Goal: Task Accomplishment & Management: Manage account settings

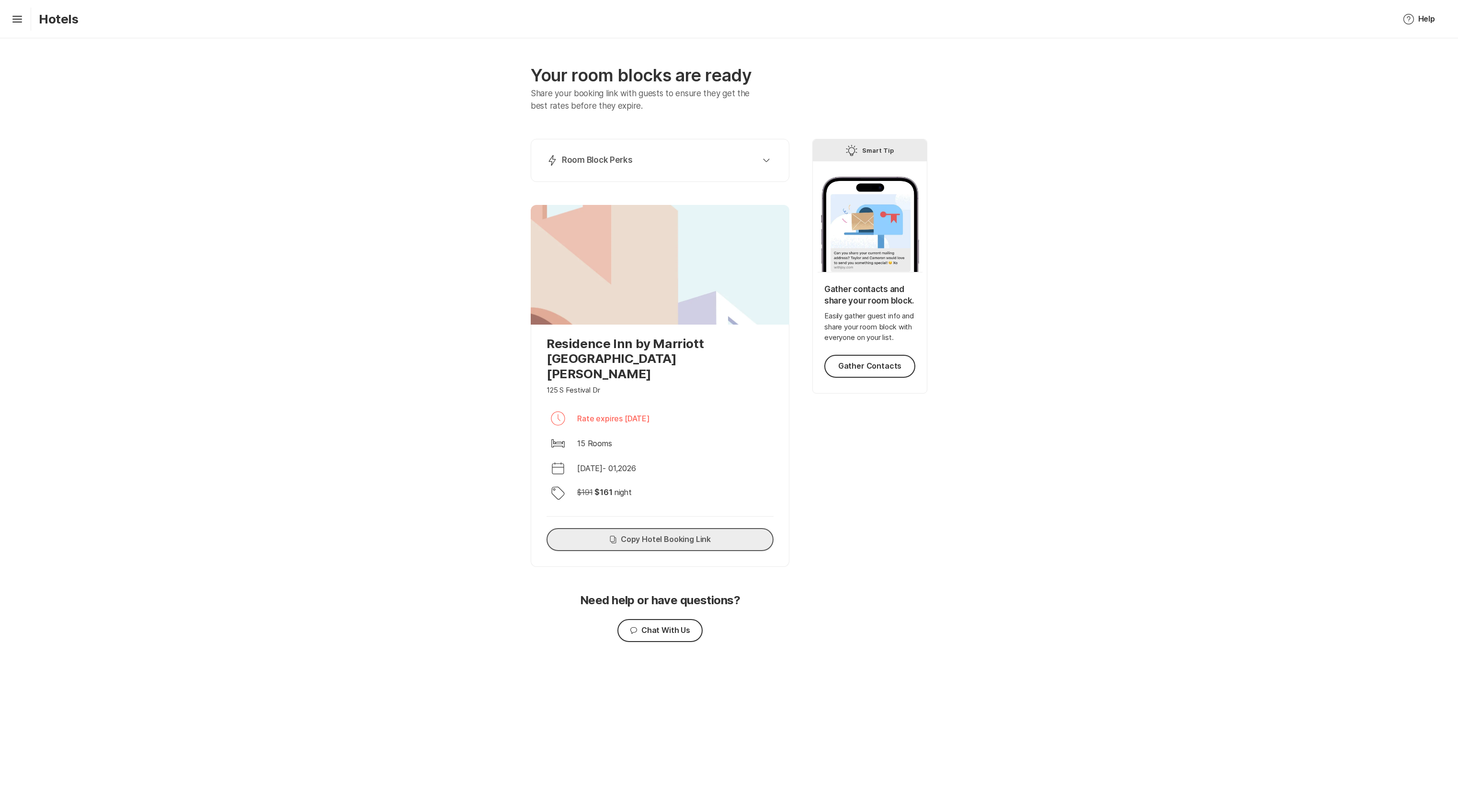
click at [577, 531] on button "Copy Copy Hotel Booking Link" at bounding box center [660, 540] width 227 height 23
click at [15, 26] on div "Hamburger Hotels" at bounding box center [43, 19] width 71 height 23
click at [684, 172] on div "Lightning Bolt Room Block Perks Perk 1: 40% Nights Filled Send thank you notes …" at bounding box center [660, 160] width 259 height 43
click at [757, 159] on div "Lightning Bolt Room Block Perks" at bounding box center [658, 160] width 223 height 11
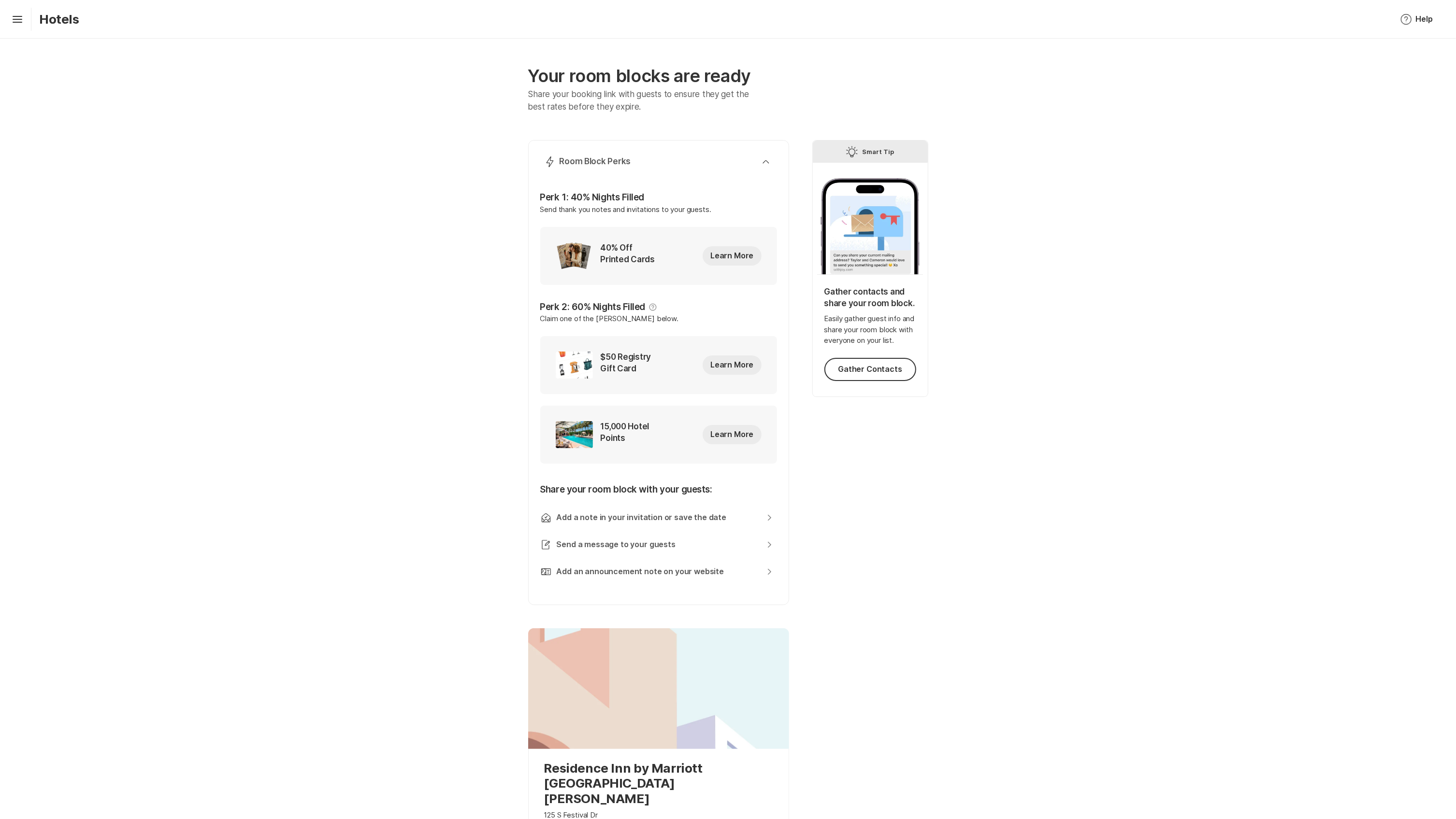
click at [411, 324] on div "Your room blocks are ready Share your booking link with guests to ensure they g…" at bounding box center [728, 579] width 1456 height 1081
click at [16, 19] on icon at bounding box center [17, 18] width 10 height 4
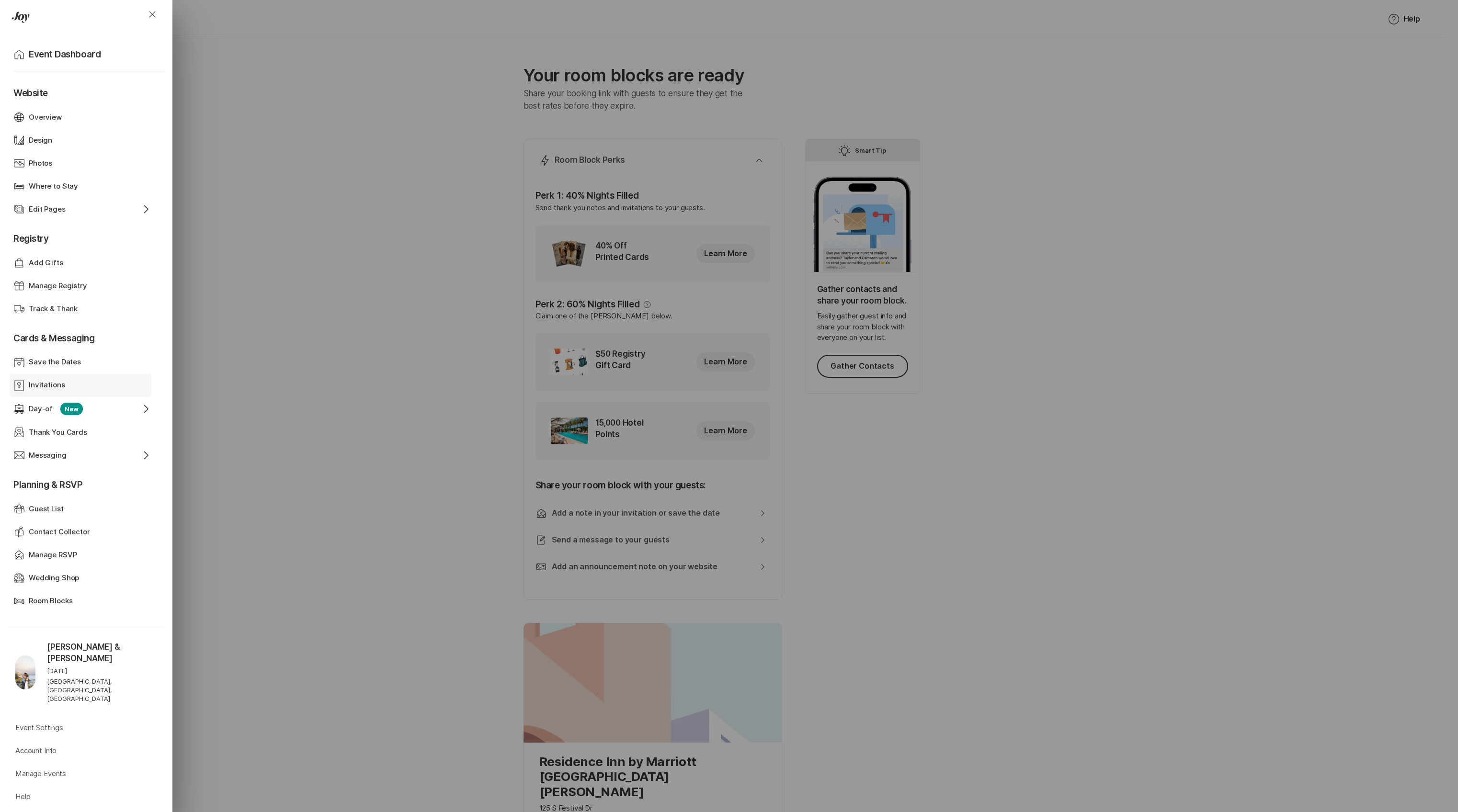
click at [68, 388] on div "Invitations" at bounding box center [81, 385] width 103 height 11
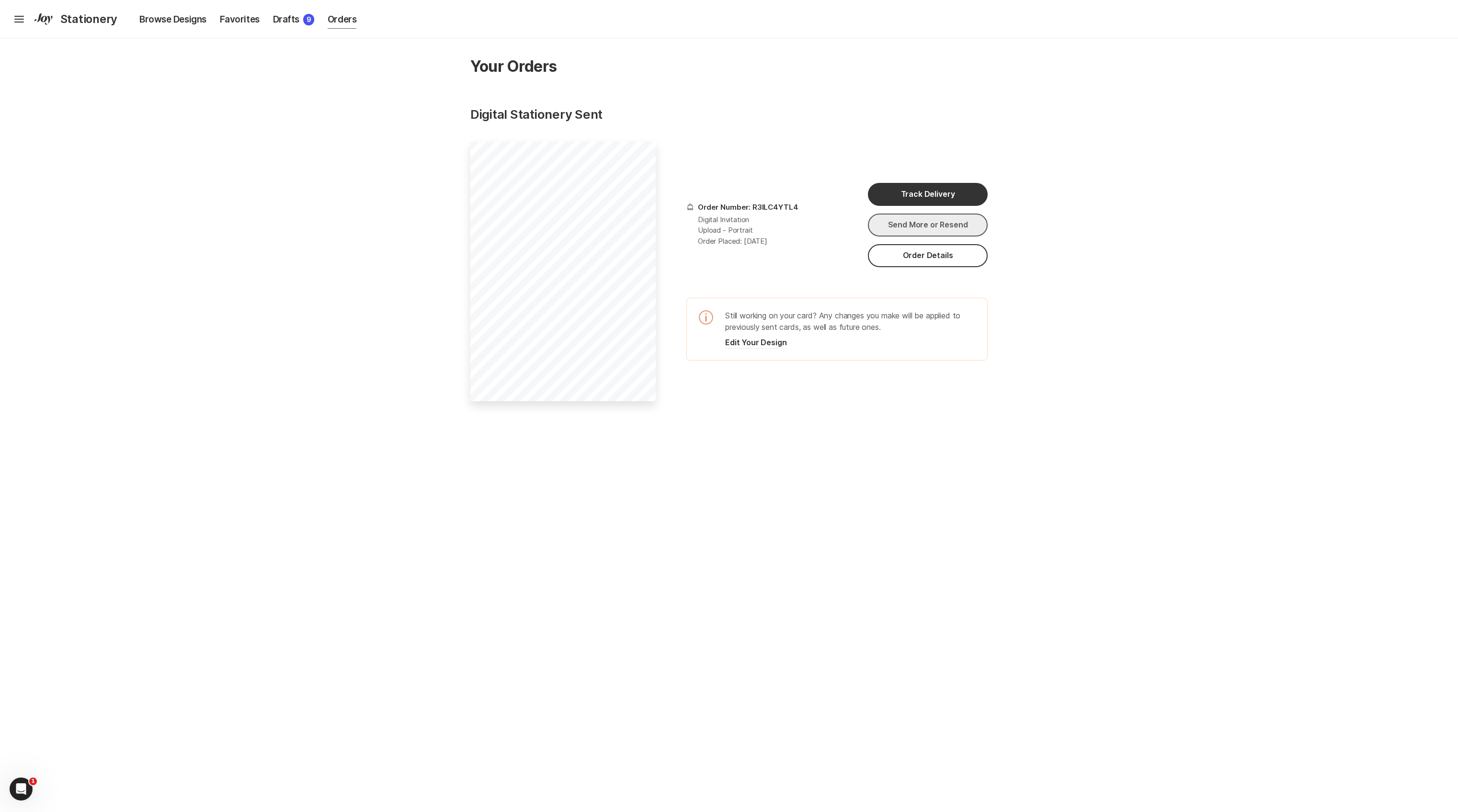
click at [909, 232] on button "Send More or Resend" at bounding box center [927, 225] width 120 height 23
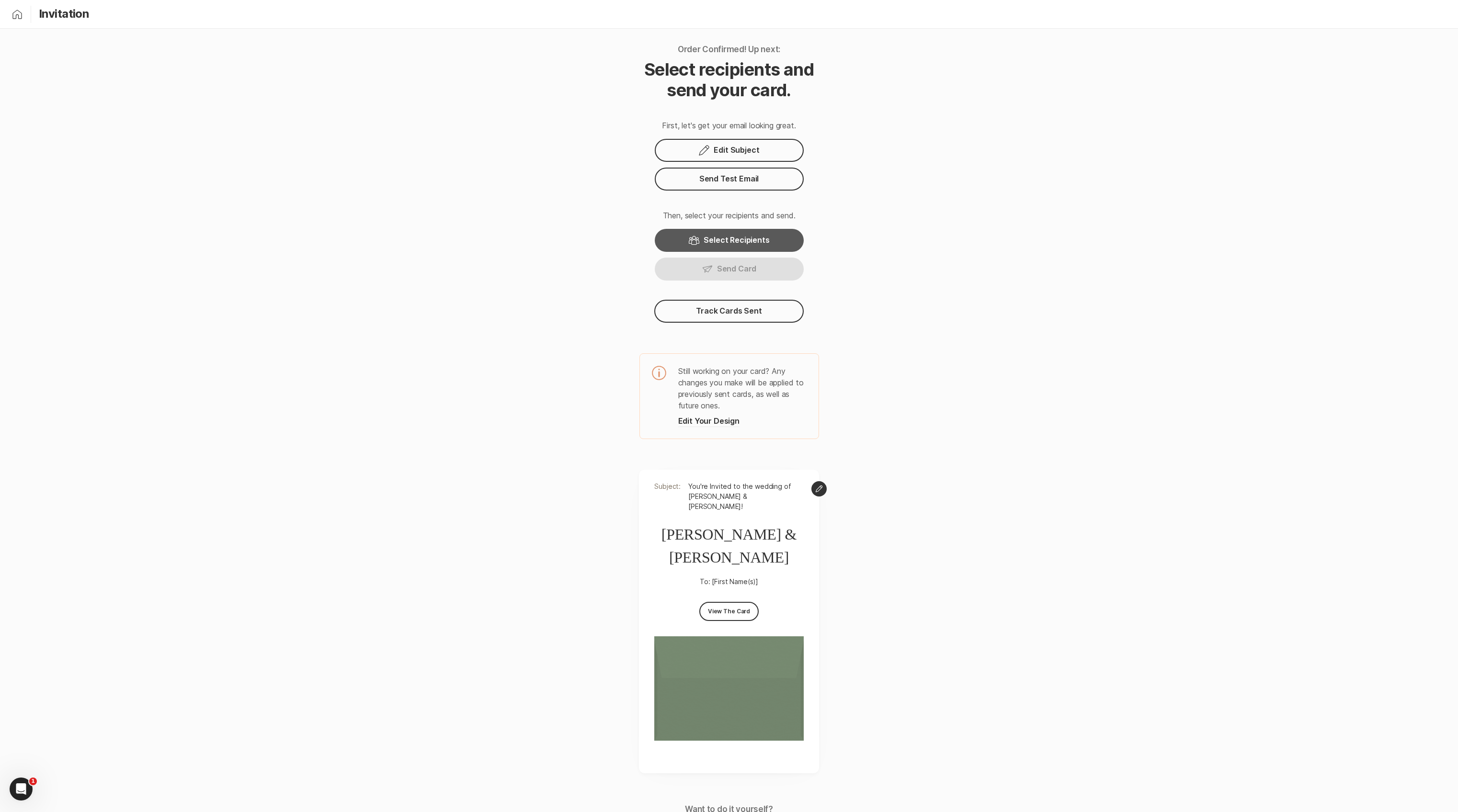
click at [704, 245] on button "Guest List Select Recipients" at bounding box center [729, 240] width 149 height 23
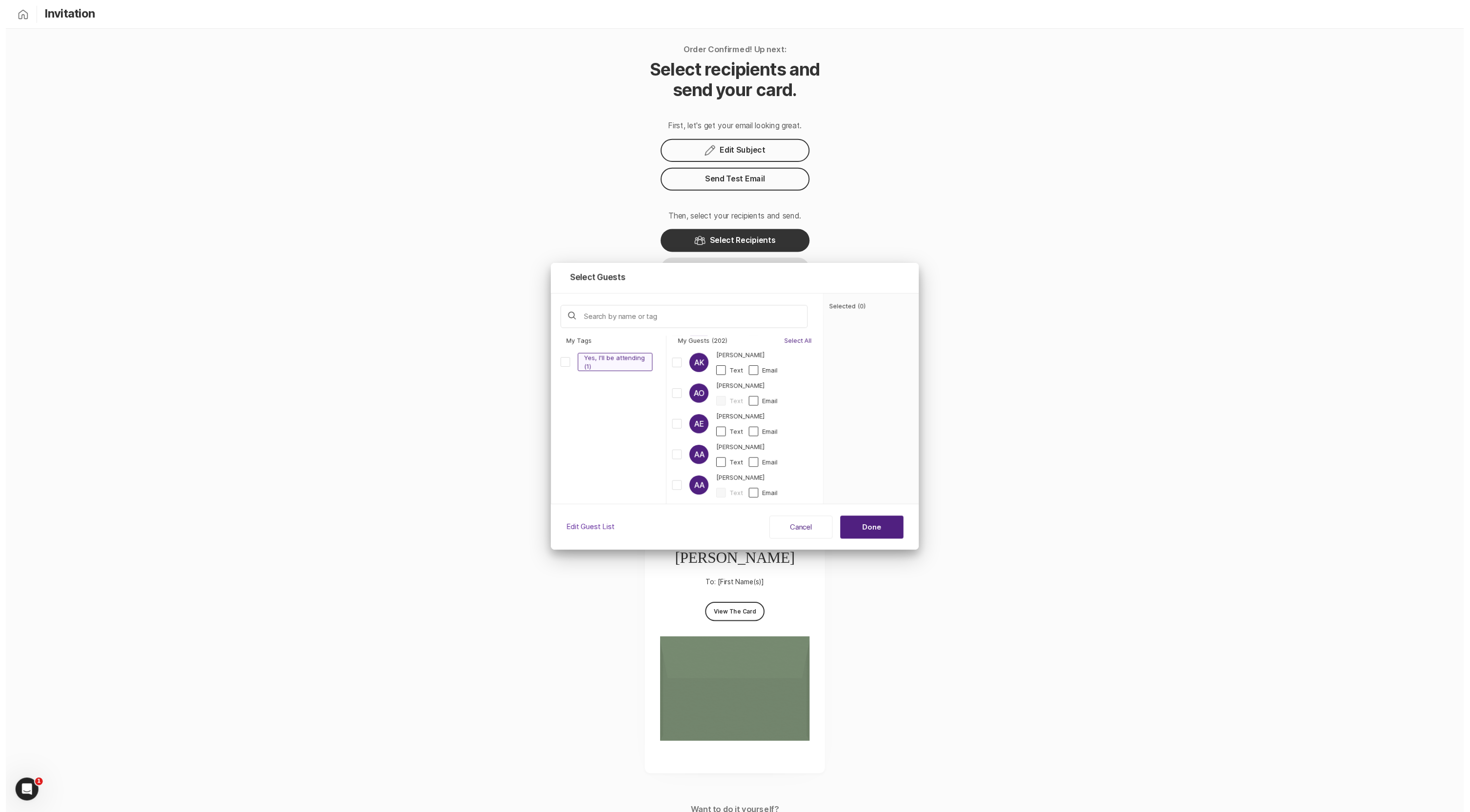
scroll to position [319, 0]
click at [225, 158] on div "Select Guests Tags Guests ( 0 Selected) My Tags Yes, I'll be attending (1) My G…" at bounding box center [743, 413] width 1486 height 827
click at [16, 12] on div "Select Guests Tags Guests ( 0 Selected) My Tags Yes, I'll be attending (1) My G…" at bounding box center [743, 413] width 1486 height 827
click at [813, 539] on span "Cancel" at bounding box center [810, 537] width 23 height 11
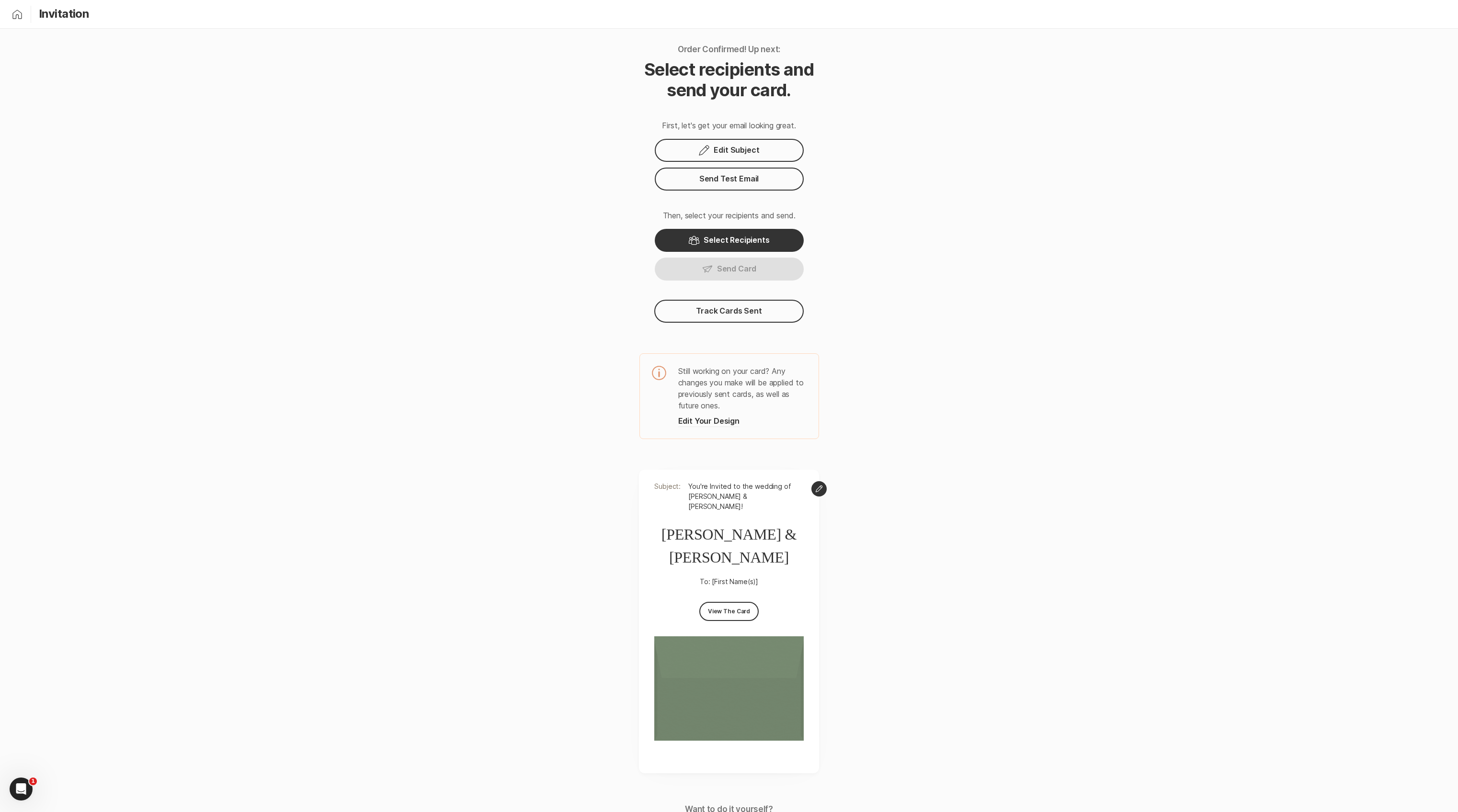
click at [15, 17] on icon "Home" at bounding box center [17, 14] width 11 height 11
